Goal: Use online tool/utility: Utilize a website feature to perform a specific function

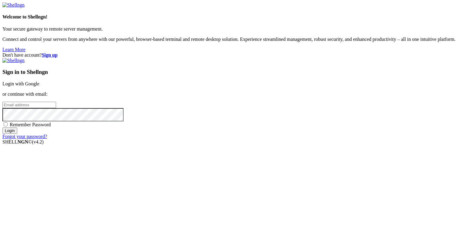
click at [56, 108] on input "email" at bounding box center [29, 105] width 54 height 6
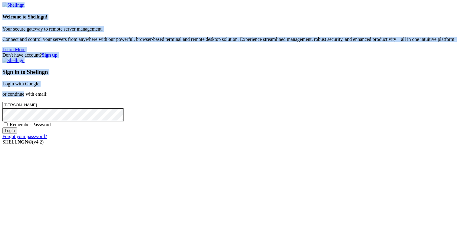
drag, startPoint x: 297, startPoint y: 103, endPoint x: 593, endPoint y: 399, distance: 419.0
click at [457, 147] on html "Loading... Welcome to Shellngn! Your secure gateway to remote server management…" at bounding box center [229, 73] width 458 height 147
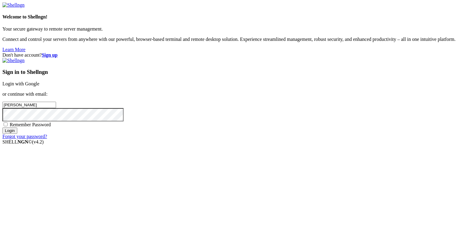
click at [56, 108] on input "[PERSON_NAME]" at bounding box center [29, 105] width 54 height 6
type input "[PERSON_NAME][EMAIL_ADDRESS][DOMAIN_NAME]"
click at [17, 134] on input "Login" at bounding box center [9, 130] width 15 height 6
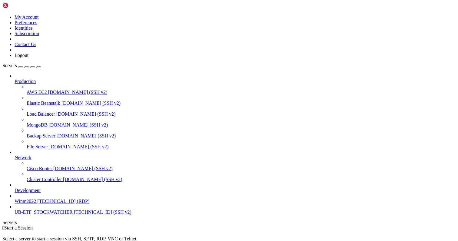
scroll to position [3, 0]
click at [74, 215] on span "[TECHNICAL_ID] (SSH v2)" at bounding box center [102, 211] width 57 height 5
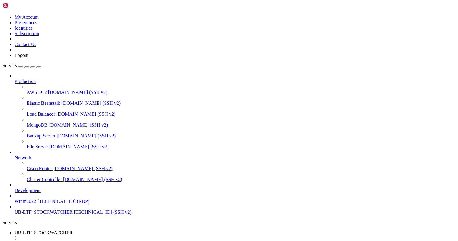
scroll to position [50, 0]
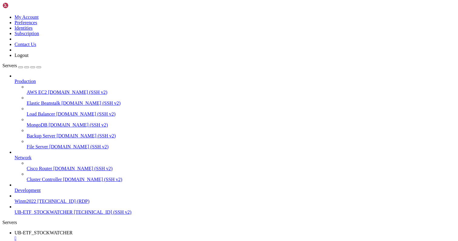
drag, startPoint x: 48, startPoint y: 395, endPoint x: -1, endPoint y: 365, distance: 57.6
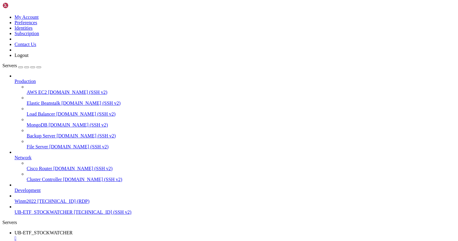
drag, startPoint x: 101, startPoint y: 145, endPoint x: 64, endPoint y: 203, distance: 68.2
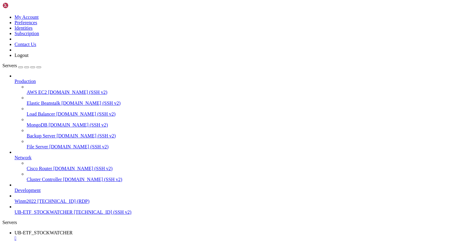
drag, startPoint x: 106, startPoint y: 530, endPoint x: 6, endPoint y: 524, distance: 100.0
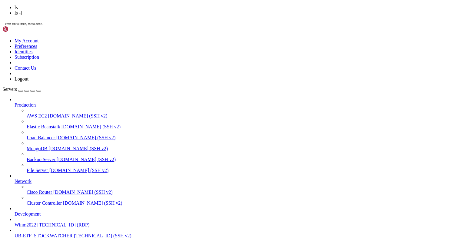
scroll to position [8505, 0]
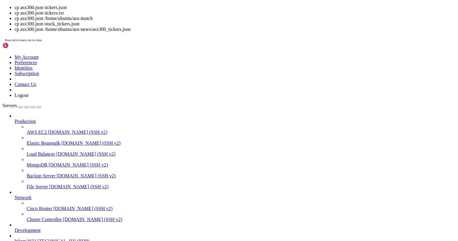
drag, startPoint x: 95, startPoint y: 548, endPoint x: 123, endPoint y: 549, distance: 28.1
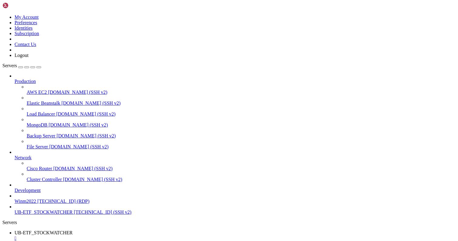
scroll to position [8521, 0]
drag, startPoint x: 6, startPoint y: 528, endPoint x: 145, endPoint y: 528, distance: 138.9
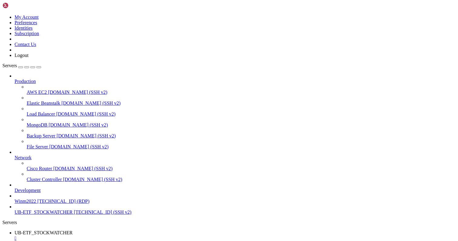
drag, startPoint x: 300, startPoint y: 529, endPoint x: 11, endPoint y: 520, distance: 288.8
